Goal: Task Accomplishment & Management: Complete application form

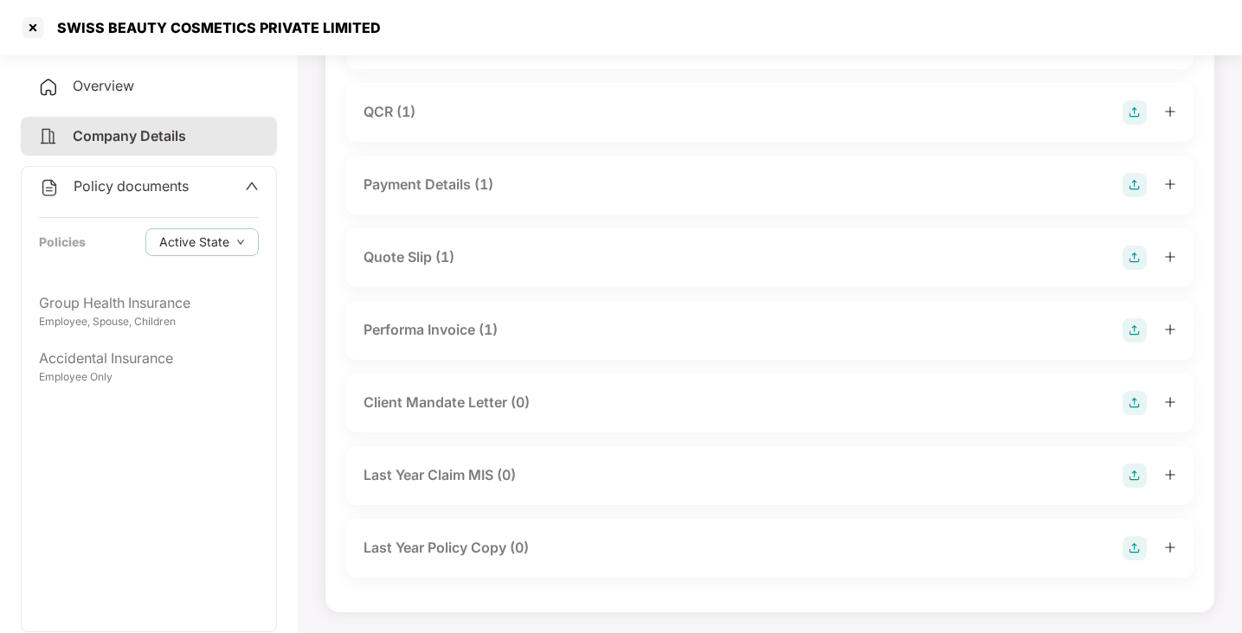
scroll to position [99, 0]
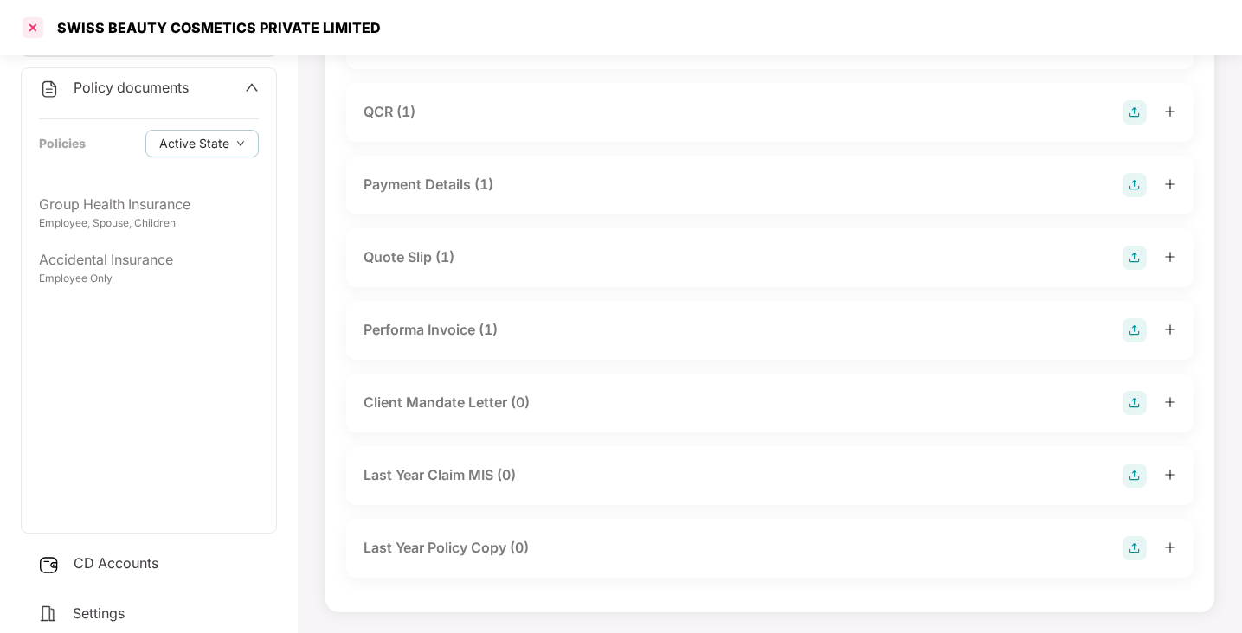
click at [33, 27] on div at bounding box center [33, 28] width 28 height 28
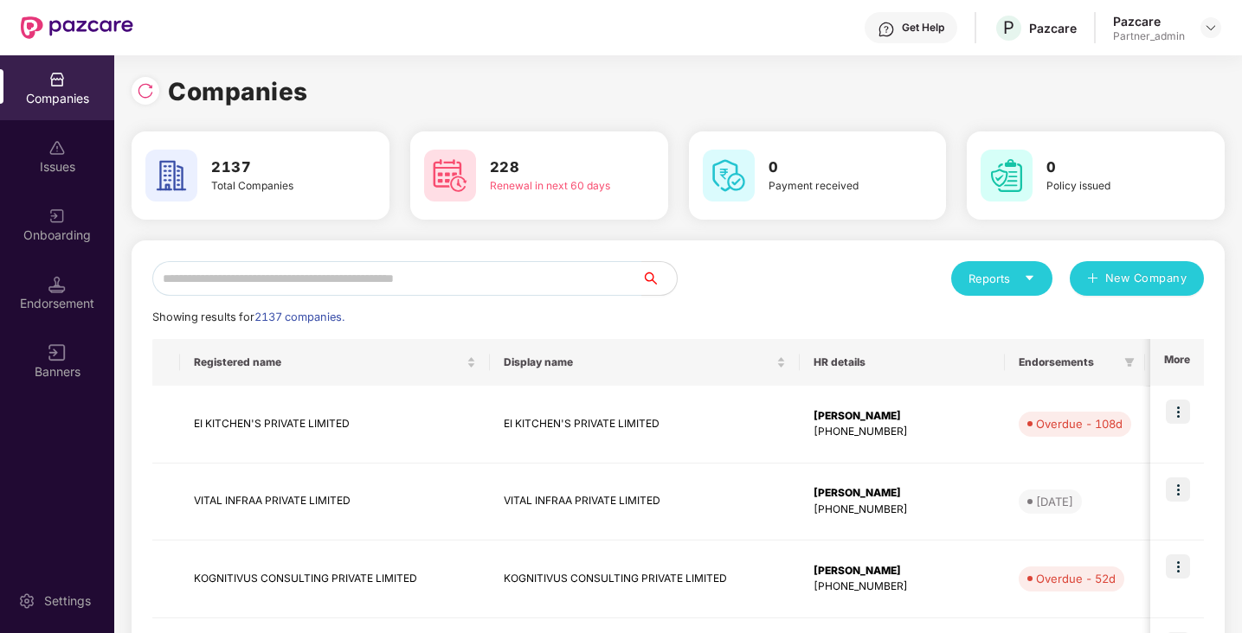
scroll to position [0, 0]
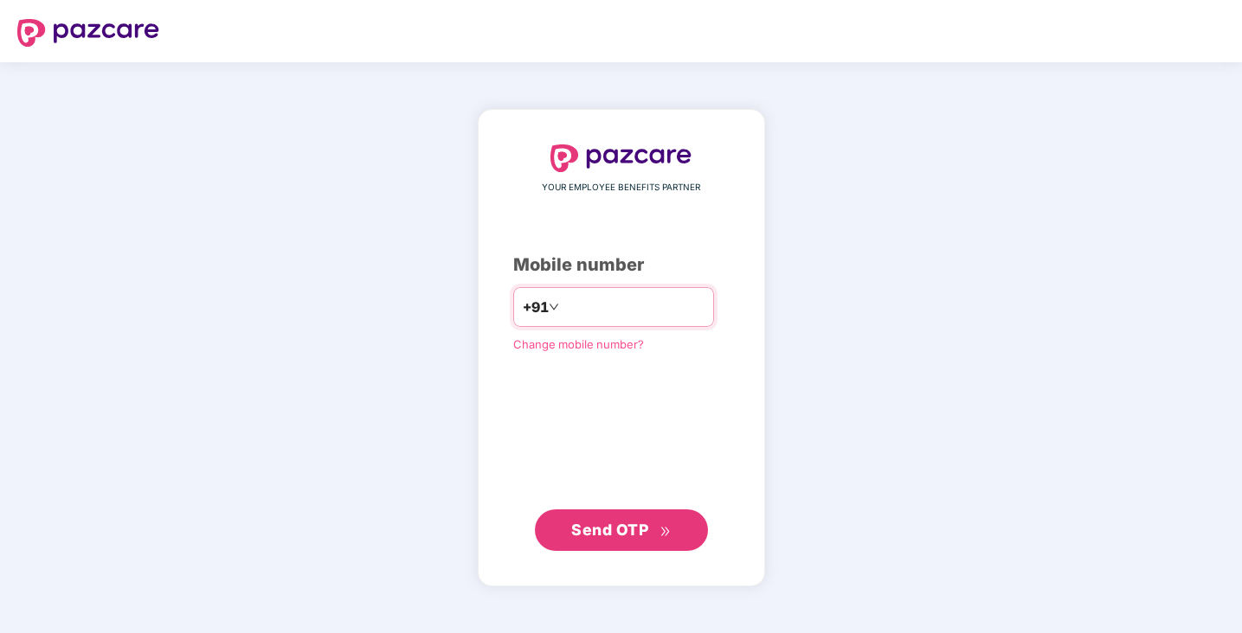
click at [575, 313] on input "number" at bounding box center [633, 307] width 142 height 28
type input "**********"
click at [598, 536] on span "Send OTP" at bounding box center [609, 530] width 77 height 18
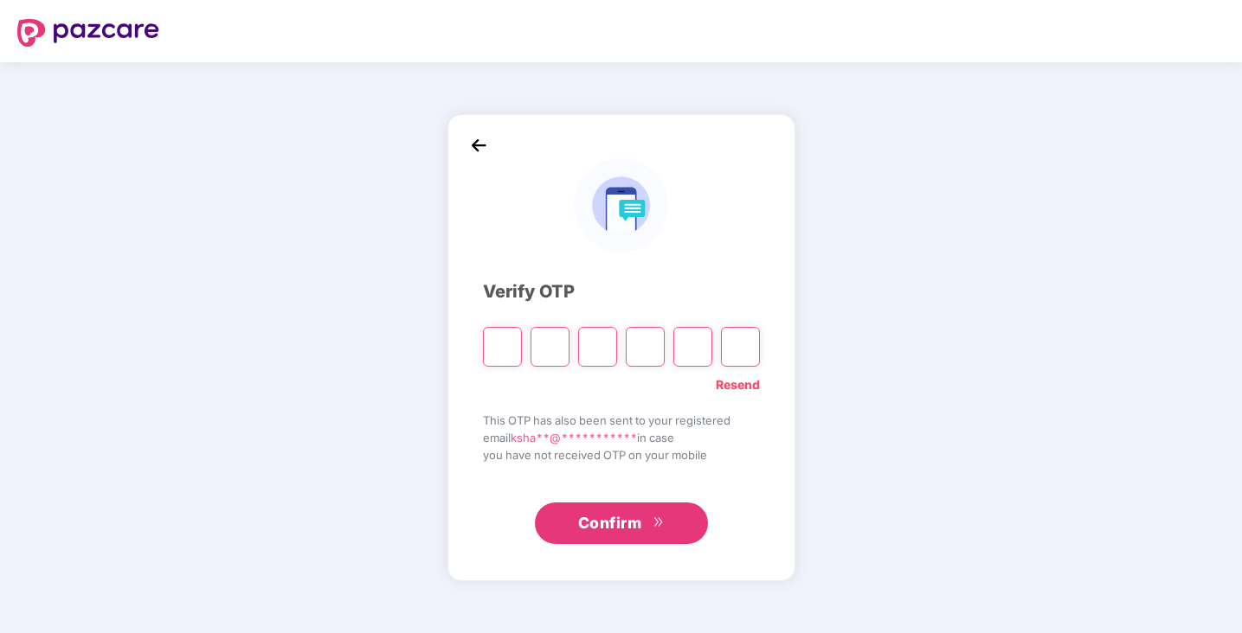
type input "*"
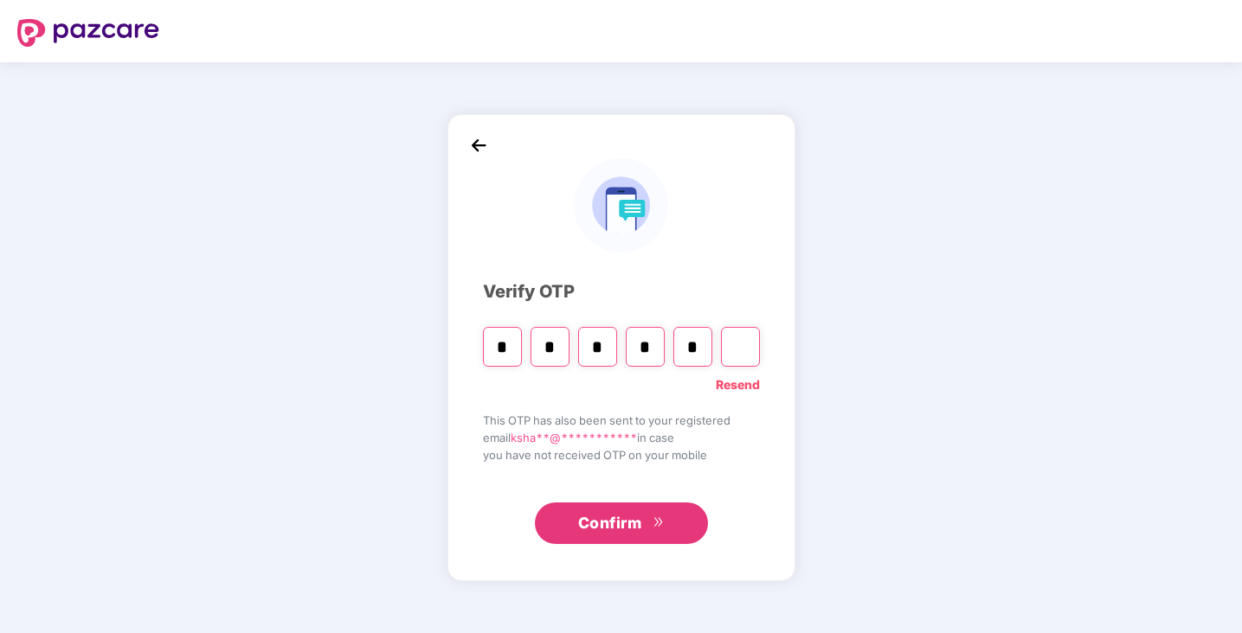
type input "*"
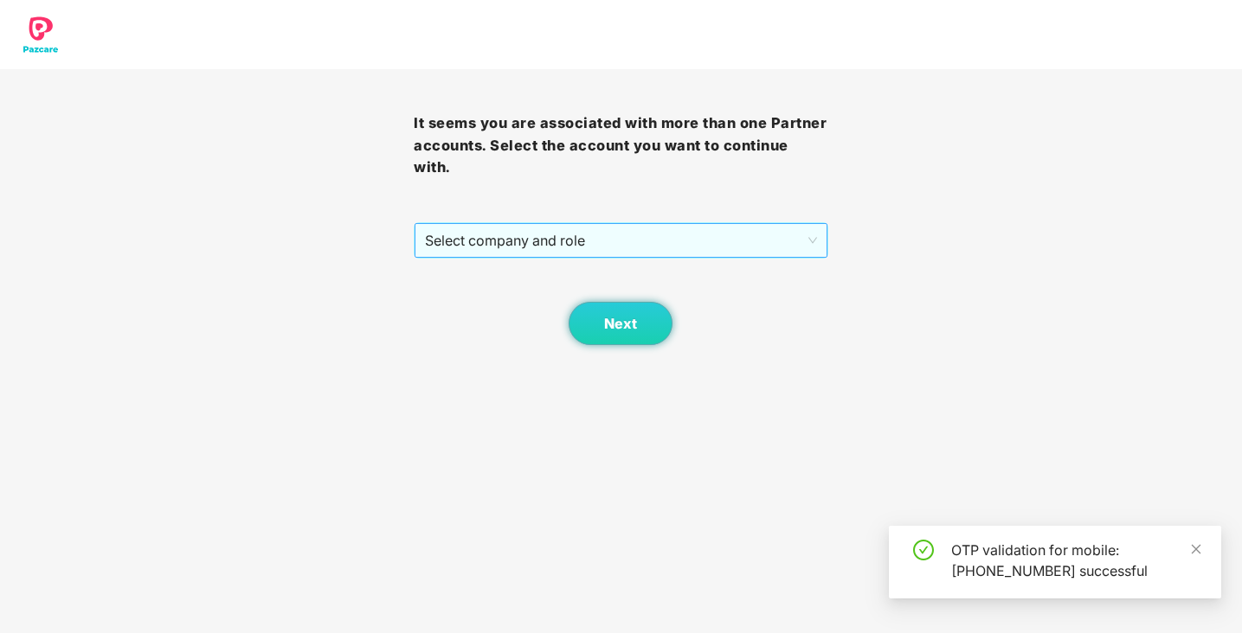
click at [602, 247] on span "Select company and role" at bounding box center [620, 240] width 391 height 33
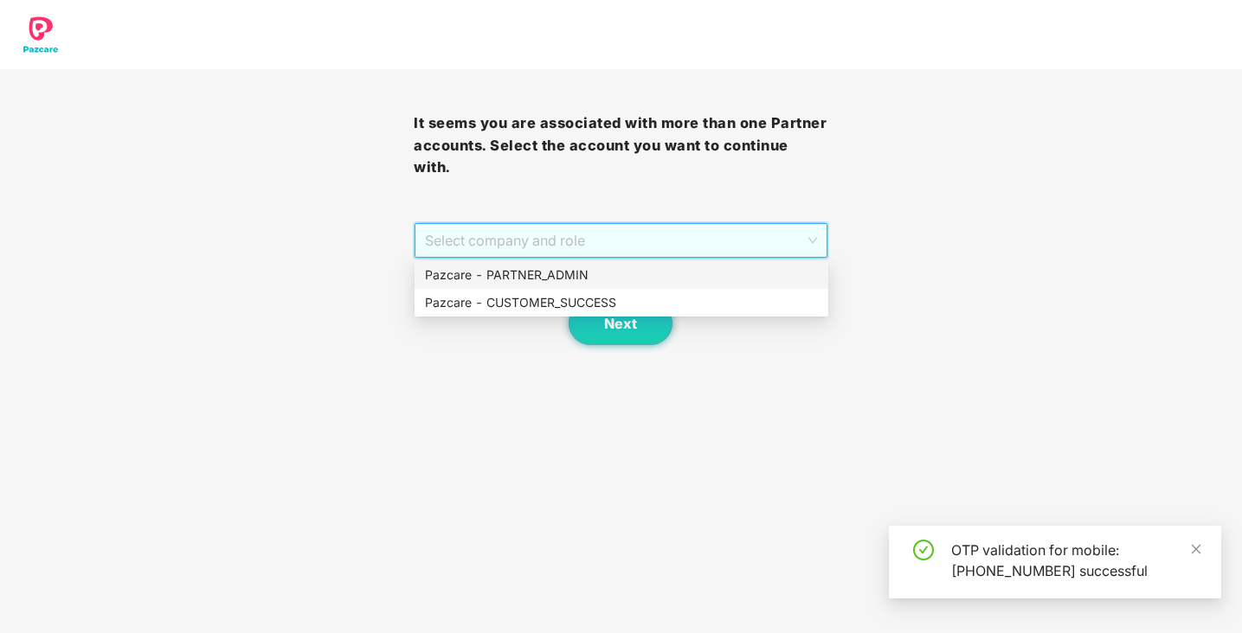
click at [576, 271] on div "Pazcare - PARTNER_ADMIN" at bounding box center [621, 275] width 393 height 19
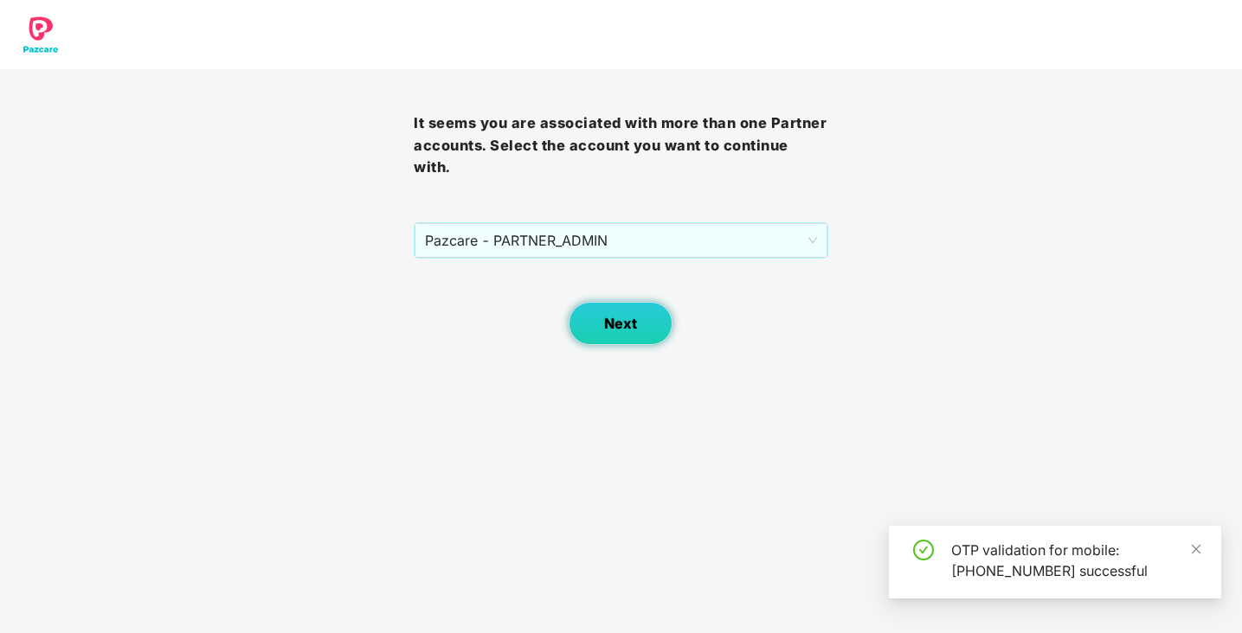
click at [610, 312] on button "Next" at bounding box center [621, 323] width 104 height 43
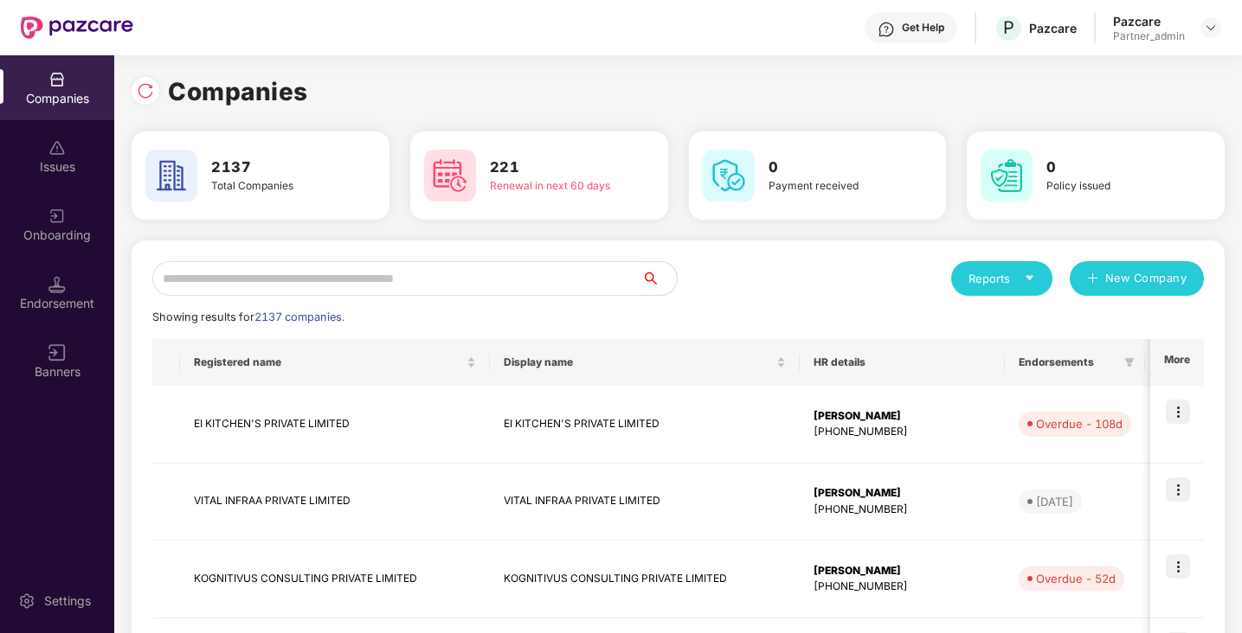
click at [492, 283] on input "text" at bounding box center [397, 278] width 490 height 35
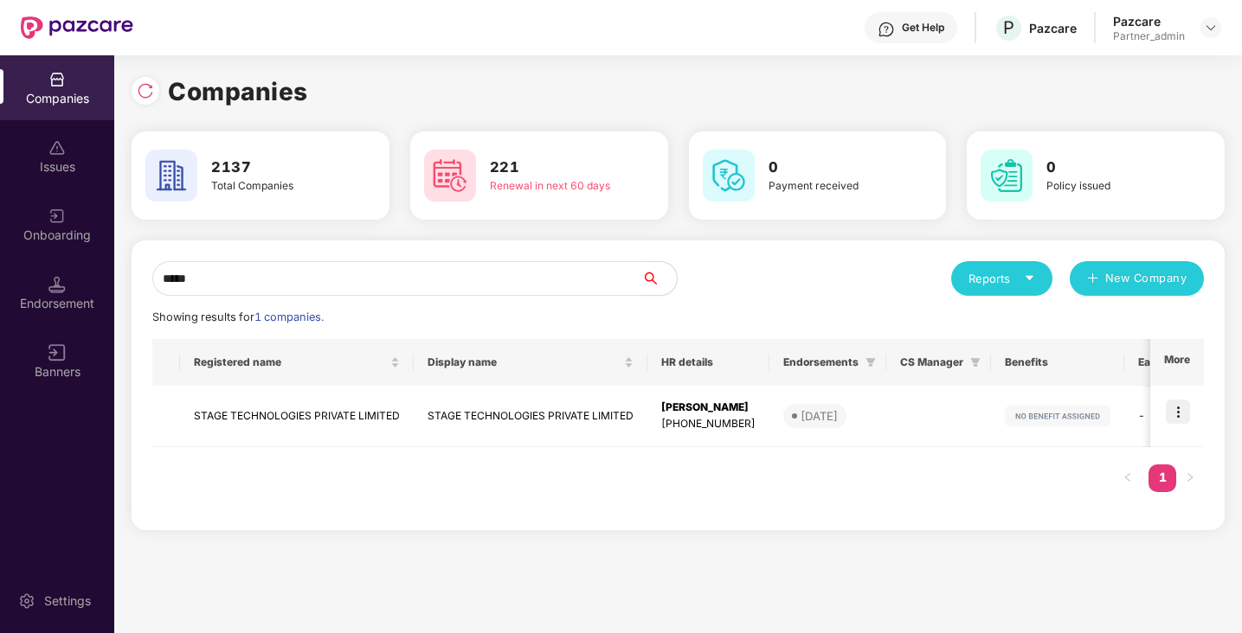
type input "*****"
